Goal: Register for event/course: Sign up to attend an event or enroll in a course

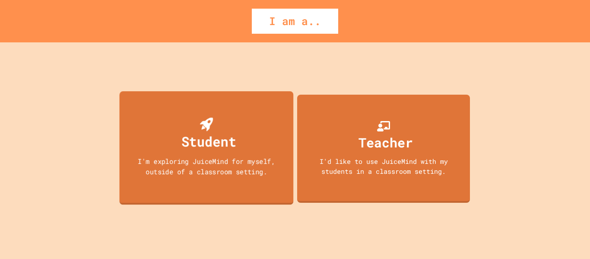
click at [235, 153] on div "Student I'm exploring JuiceMind for myself, outside of a classroom setting." at bounding box center [207, 148] width 174 height 114
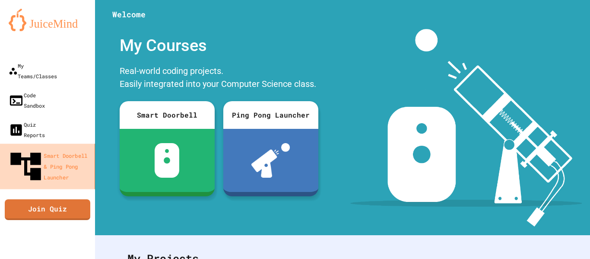
click at [54, 148] on div "Smart Doorbell & Ping Pong Launcher" at bounding box center [49, 166] width 84 height 36
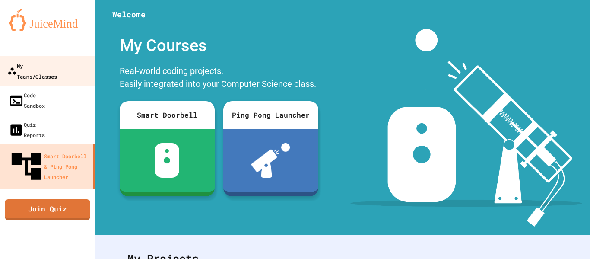
click at [54, 70] on div "My Teams/Classes" at bounding box center [32, 70] width 50 height 21
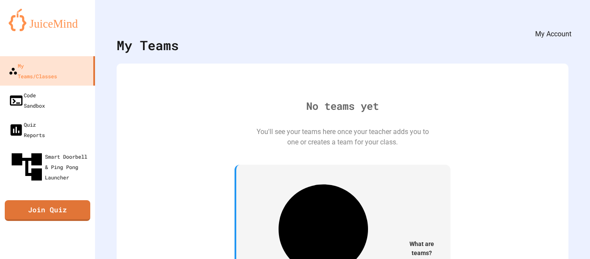
click at [566, 23] on icon "My Account" at bounding box center [570, 27] width 9 height 9
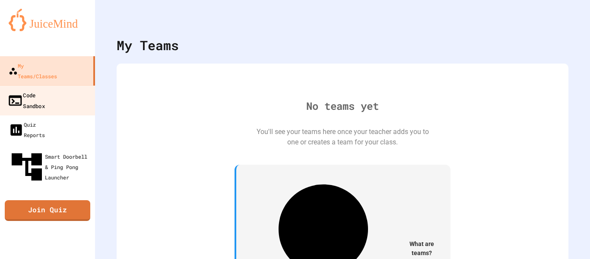
click at [58, 92] on link "Code Sandbox" at bounding box center [48, 100] width 98 height 30
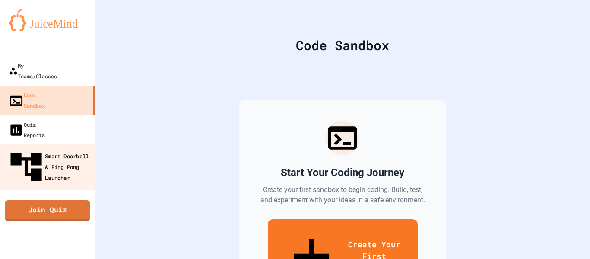
click at [47, 148] on div "Smart Doorbell & Ping Pong Launcher" at bounding box center [50, 167] width 86 height 38
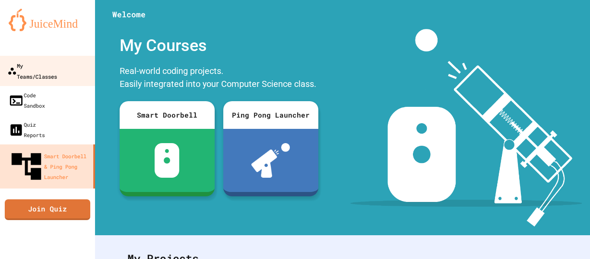
click at [30, 64] on div "My Teams/Classes" at bounding box center [32, 70] width 50 height 21
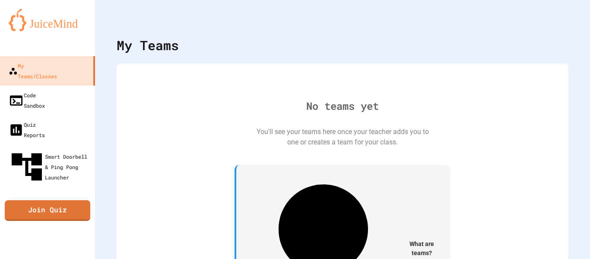
scroll to position [2, 0]
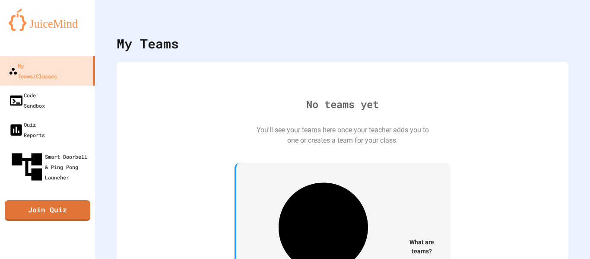
click at [564, 19] on icon "My Account" at bounding box center [564, 19] width 0 height 0
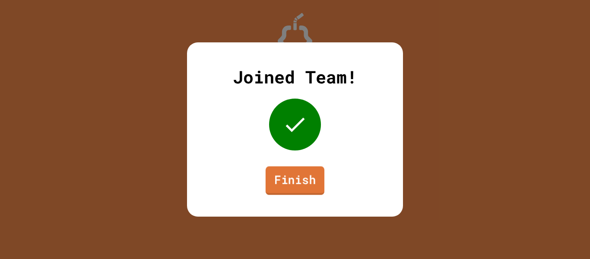
click at [300, 190] on link "Finish" at bounding box center [295, 180] width 59 height 29
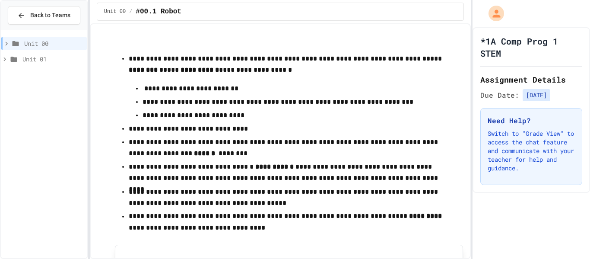
click at [32, 58] on span "Unit 01" at bounding box center [52, 58] width 61 height 9
